Goal: Transaction & Acquisition: Obtain resource

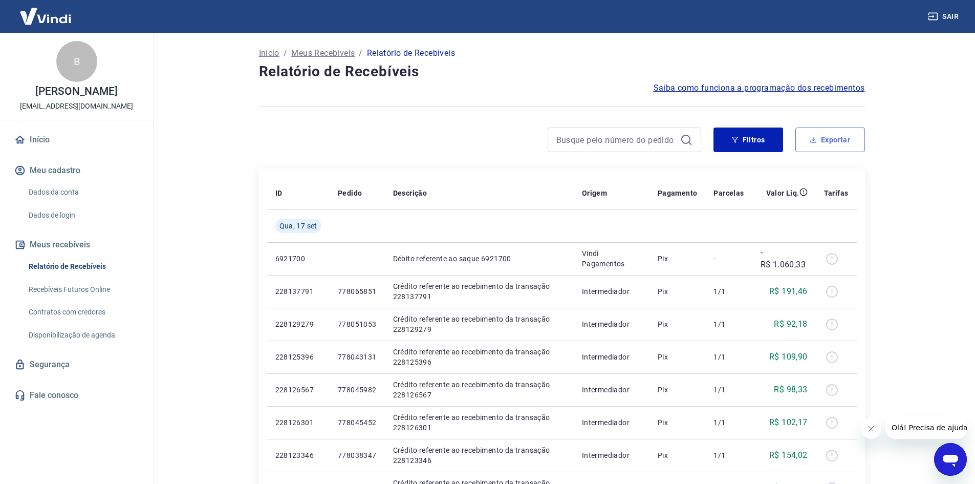
click at [837, 138] on button "Exportar" at bounding box center [830, 139] width 70 height 25
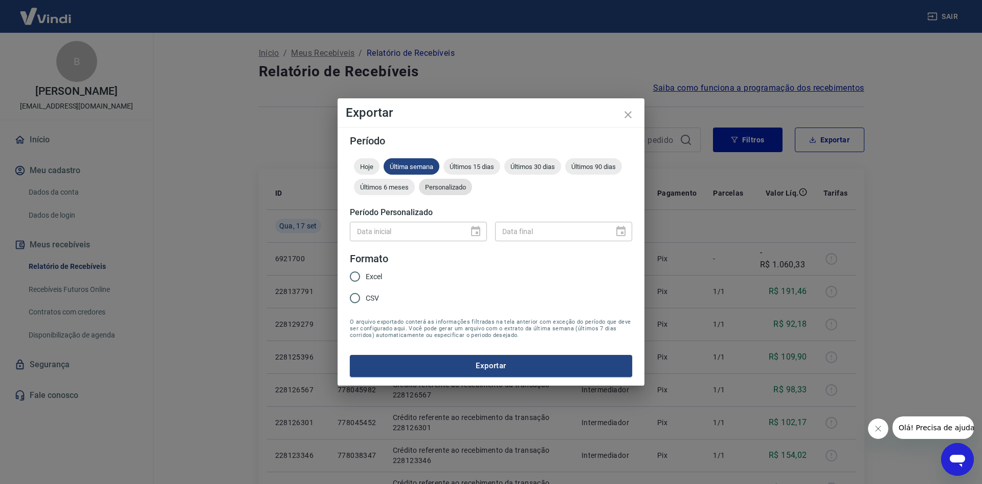
drag, startPoint x: 441, startPoint y: 180, endPoint x: 443, endPoint y: 188, distance: 9.1
click at [441, 181] on div "Personalizado" at bounding box center [445, 187] width 53 height 16
click at [469, 230] on button "Choose date" at bounding box center [476, 231] width 20 height 20
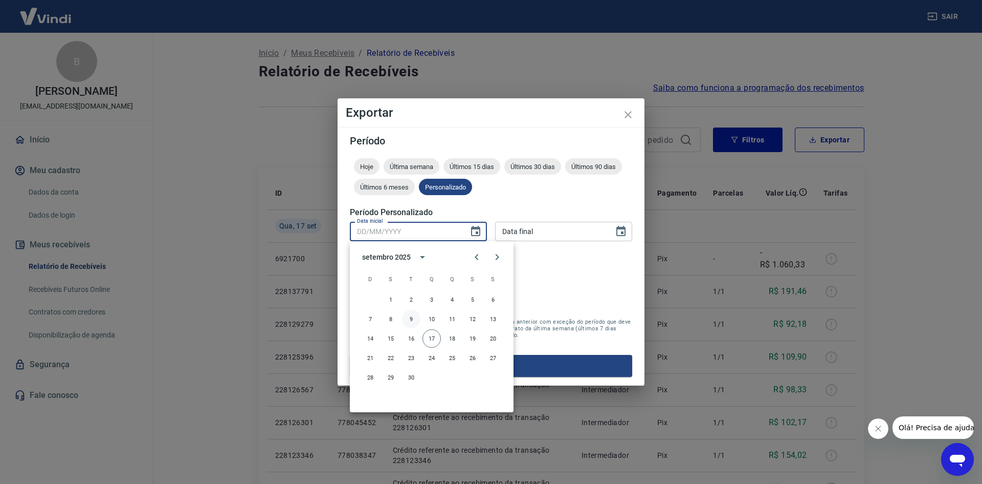
click at [411, 318] on button "9" at bounding box center [411, 319] width 18 height 18
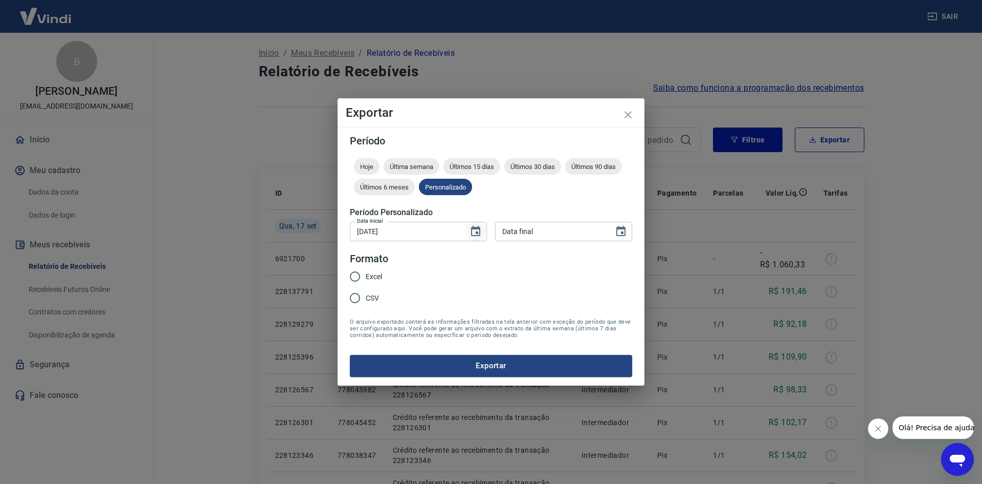
drag, startPoint x: 480, startPoint y: 232, endPoint x: 470, endPoint y: 239, distance: 11.8
click at [477, 233] on icon "Choose date, selected date is 9 de set de 2025" at bounding box center [475, 231] width 9 height 10
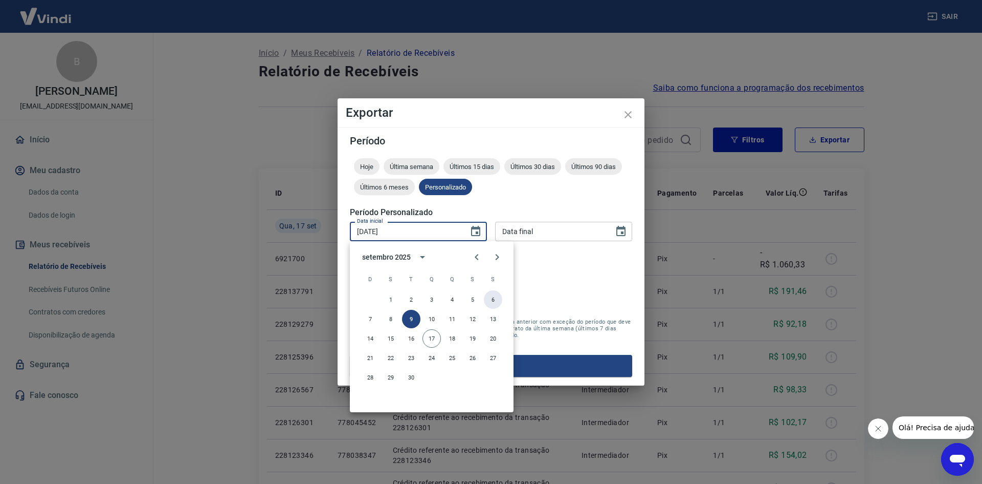
click at [492, 299] on button "6" at bounding box center [493, 299] width 18 height 18
type input "[DATE]"
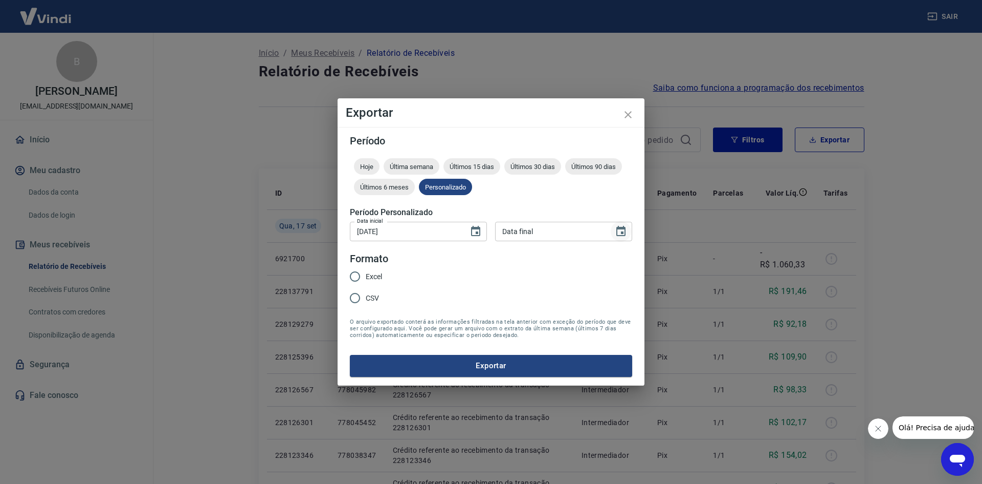
click at [625, 229] on icon "Choose date" at bounding box center [621, 231] width 9 height 10
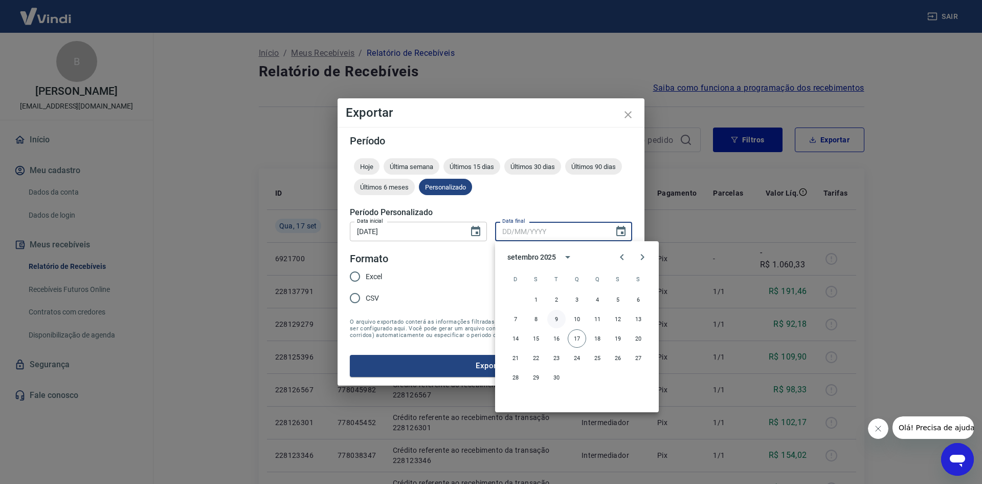
click at [554, 319] on button "9" at bounding box center [557, 319] width 18 height 18
type input "[DATE]"
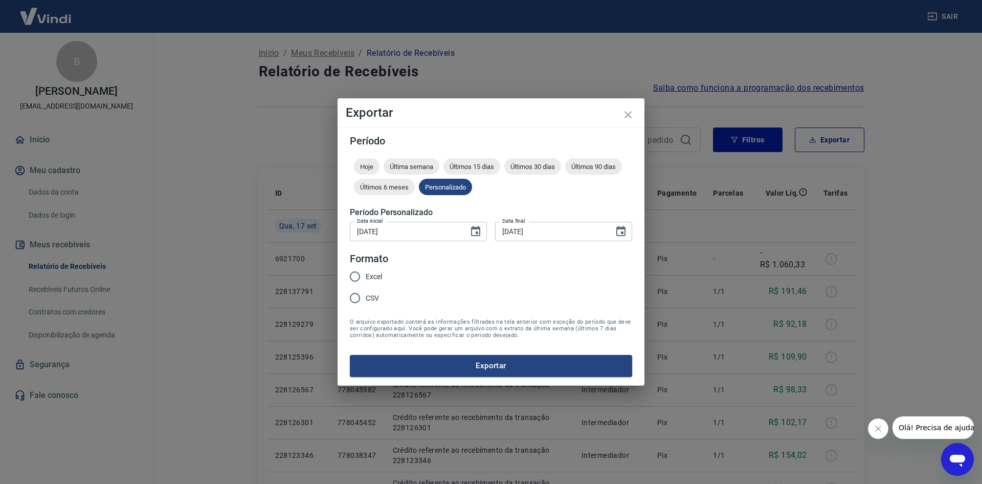
click at [375, 275] on span "Excel" at bounding box center [374, 276] width 16 height 11
click at [366, 275] on input "Excel" at bounding box center [354, 276] width 21 height 21
radio input "true"
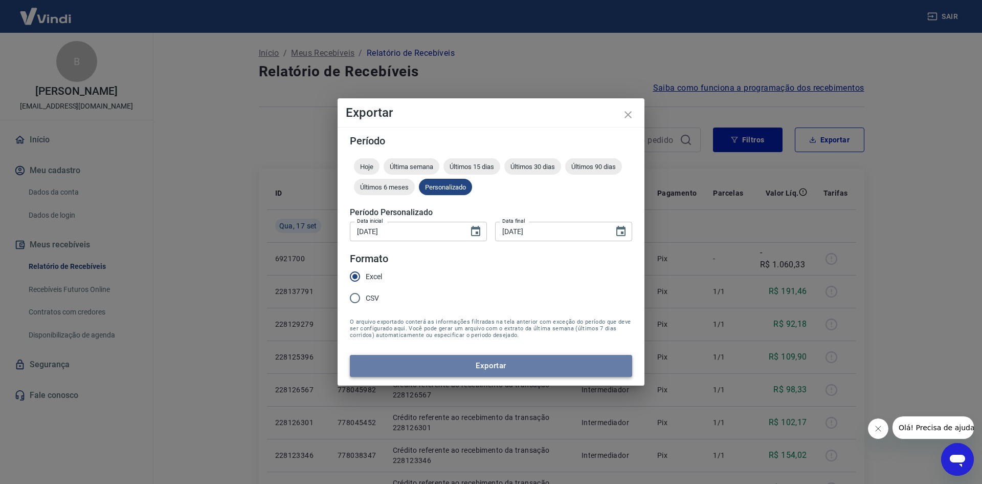
click at [407, 357] on button "Exportar" at bounding box center [491, 365] width 282 height 21
